Goal: Feedback & Contribution: Submit feedback/report problem

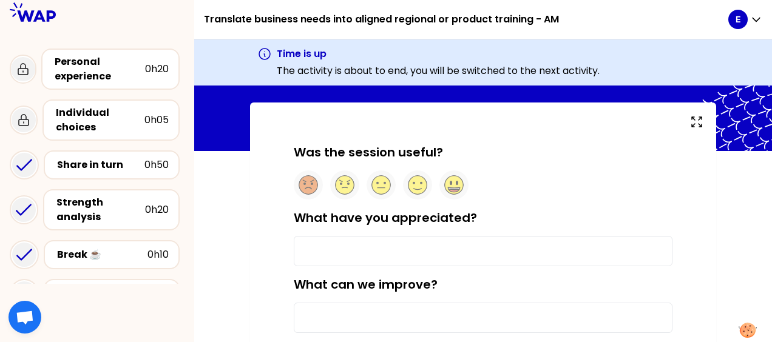
scroll to position [49, 0]
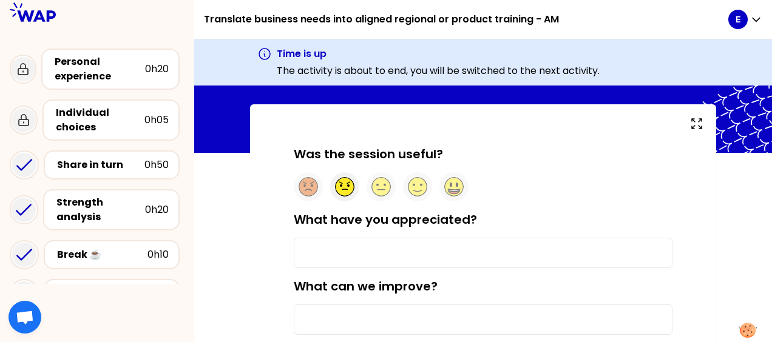
click at [342, 187] on icon at bounding box center [345, 187] width 19 height 19
click at [329, 252] on input "What have you appreciated?" at bounding box center [483, 253] width 379 height 30
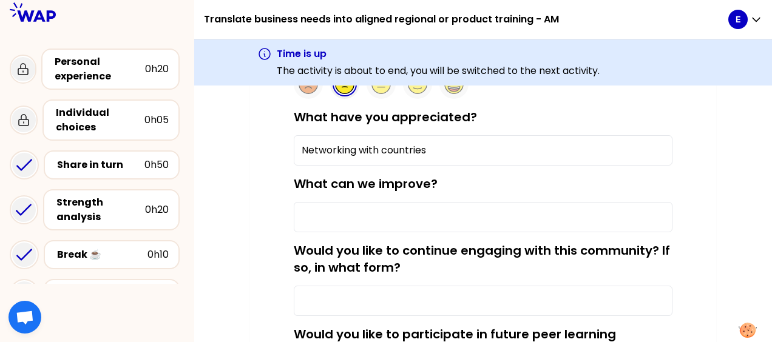
scroll to position [153, 0]
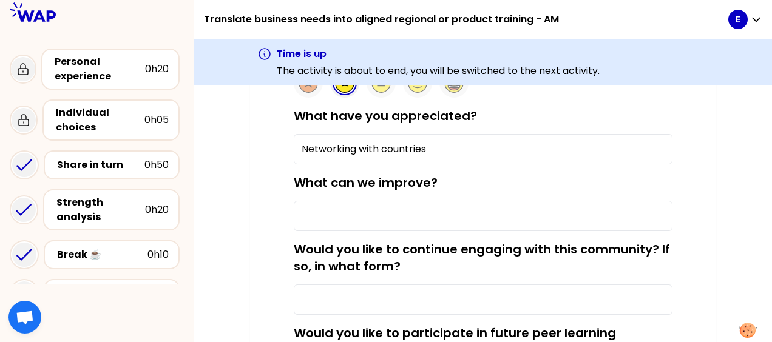
type input "Networking with countries"
click at [358, 216] on input "What can we improve?" at bounding box center [483, 216] width 379 height 30
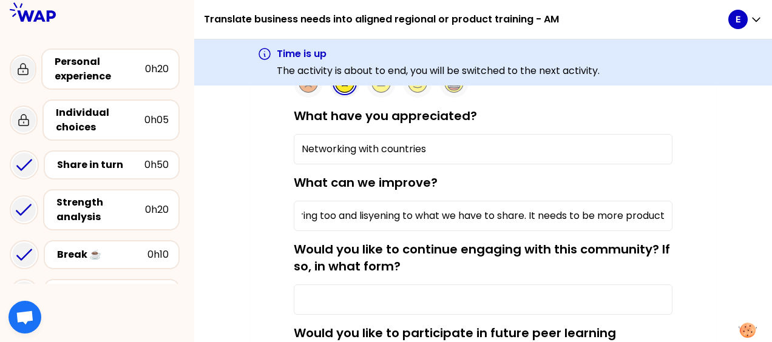
scroll to position [0, 0]
click at [618, 214] on input "We need the global team on these calls, they should be sharing too and lisyenin…" at bounding box center [483, 216] width 379 height 30
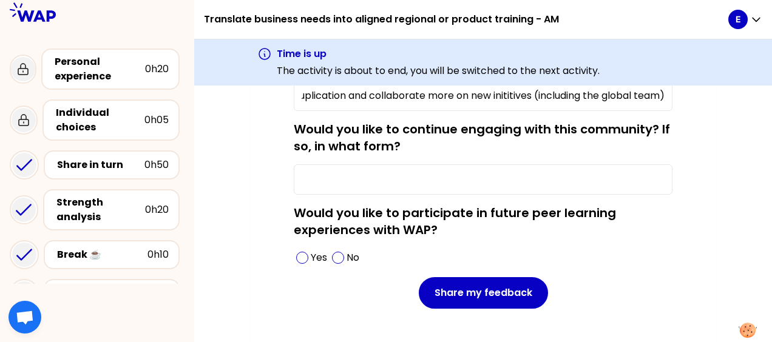
scroll to position [301, 0]
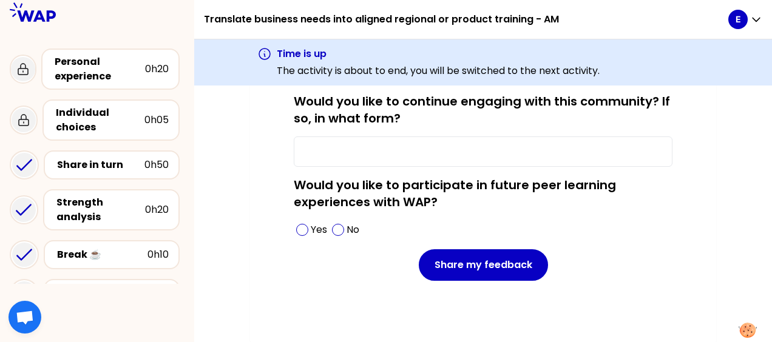
type input "We need the global team on these calls, they should be sharing too and lisyenin…"
click at [318, 144] on input "Would you like to continue engaging with this community? If so, in what form?" at bounding box center [483, 152] width 379 height 30
type input "I"
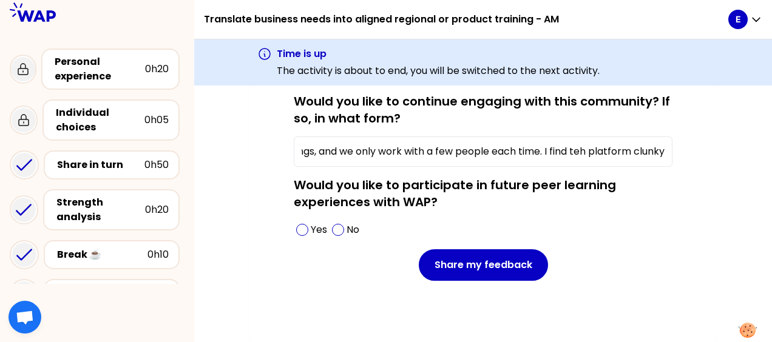
scroll to position [0, 649]
click at [578, 151] on input "I love networking and sharing with my colleagues, but the format of these calls…" at bounding box center [483, 152] width 379 height 30
click at [662, 146] on input "I love networking and sharing with my colleagues, but the format of these calls…" at bounding box center [483, 152] width 379 height 30
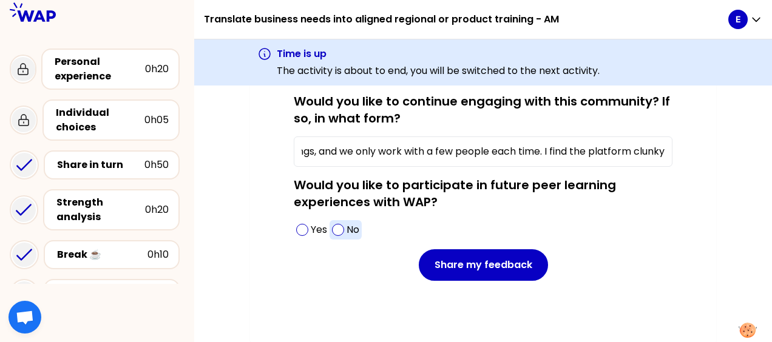
type input "I love networking and sharing with my colleagues, but the format of these calls…"
click at [331, 233] on div "No" at bounding box center [346, 229] width 32 height 19
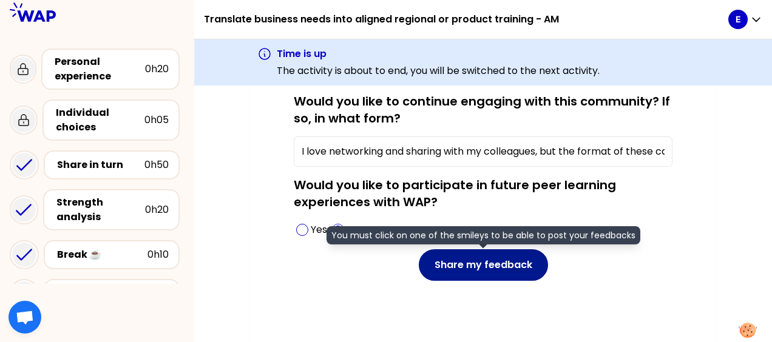
click at [478, 270] on button "Share my feedback" at bounding box center [483, 266] width 129 height 32
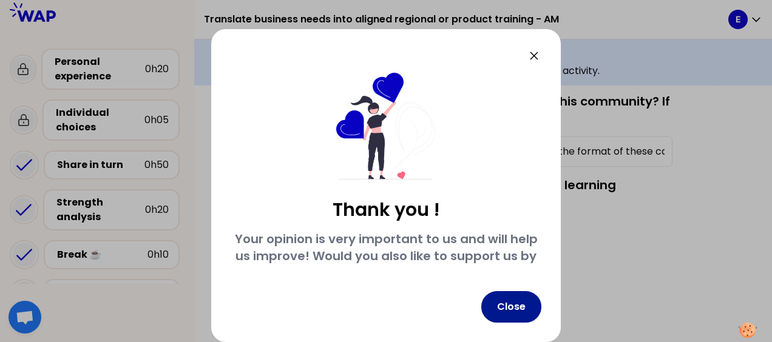
click at [529, 313] on button "Close" at bounding box center [511, 307] width 60 height 32
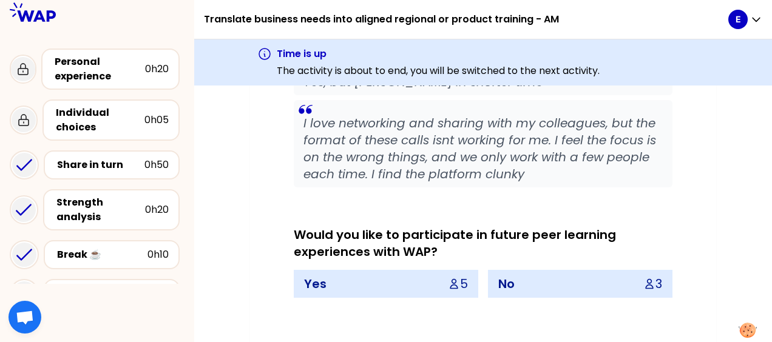
scroll to position [1594, 0]
